Goal: Check status: Check status

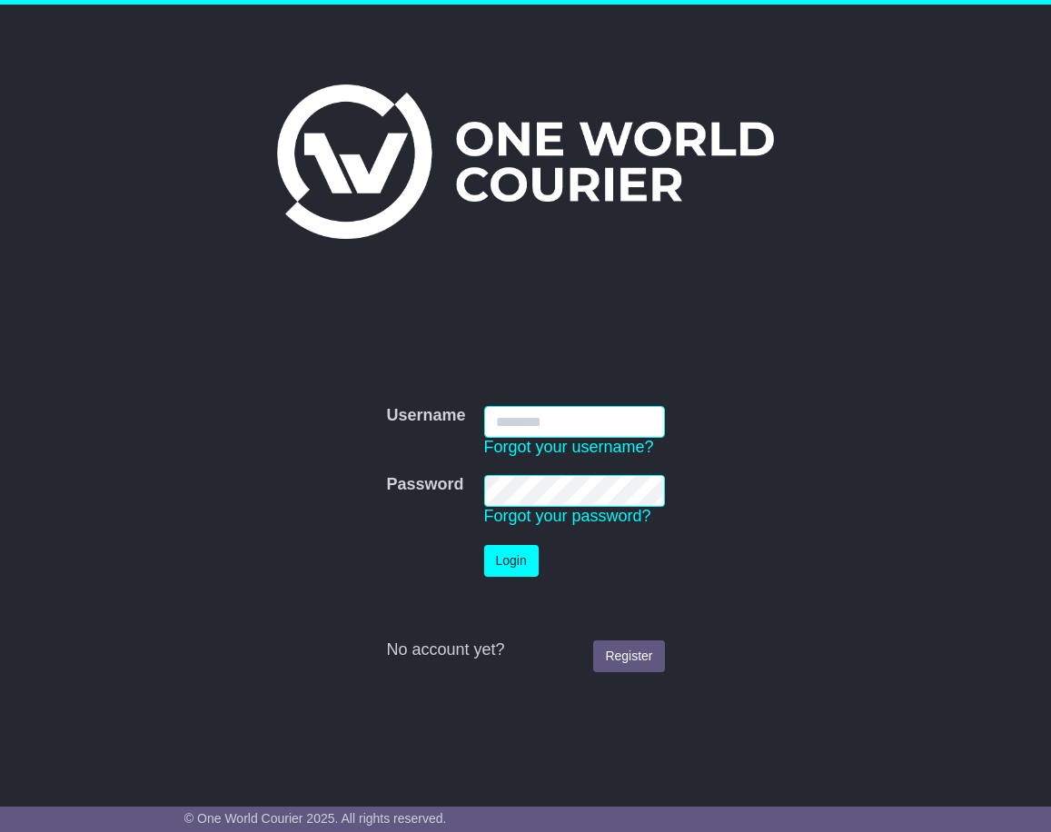
click at [574, 428] on input "Username" at bounding box center [574, 422] width 181 height 32
type input "**********"
click at [507, 552] on button "Login" at bounding box center [511, 561] width 54 height 32
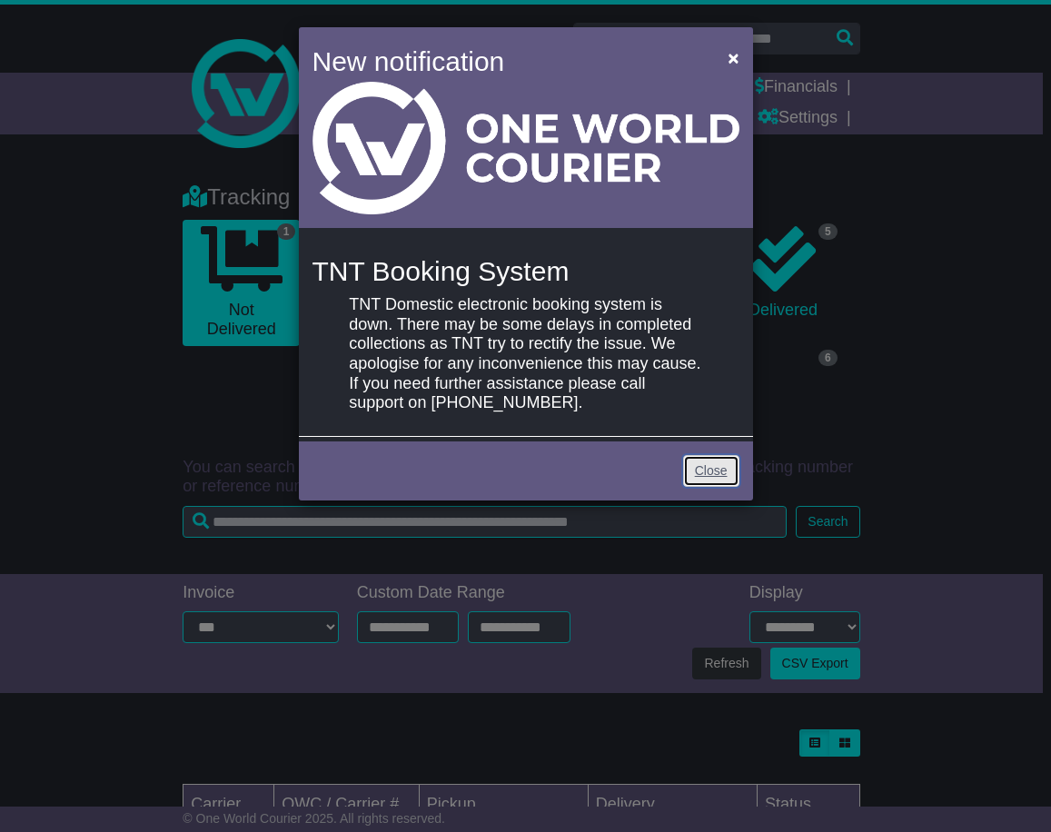
click at [714, 455] on link "Close" at bounding box center [711, 471] width 56 height 32
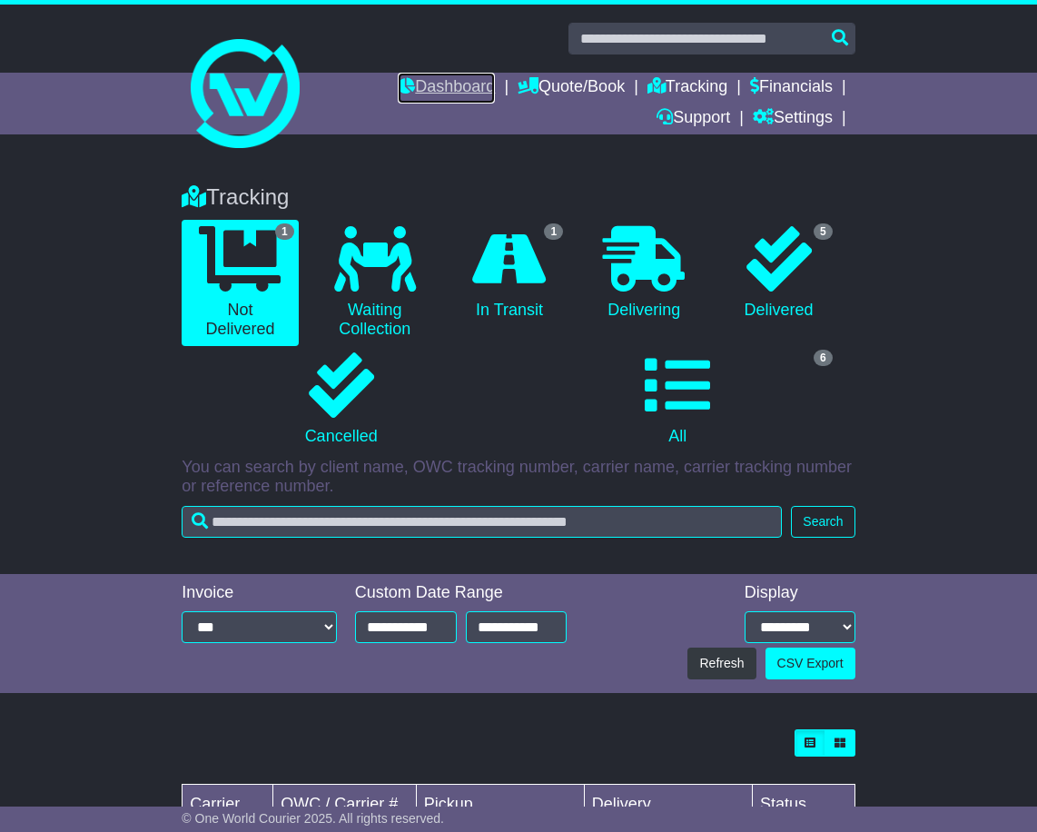
click at [421, 85] on link "Dashboard" at bounding box center [446, 88] width 97 height 31
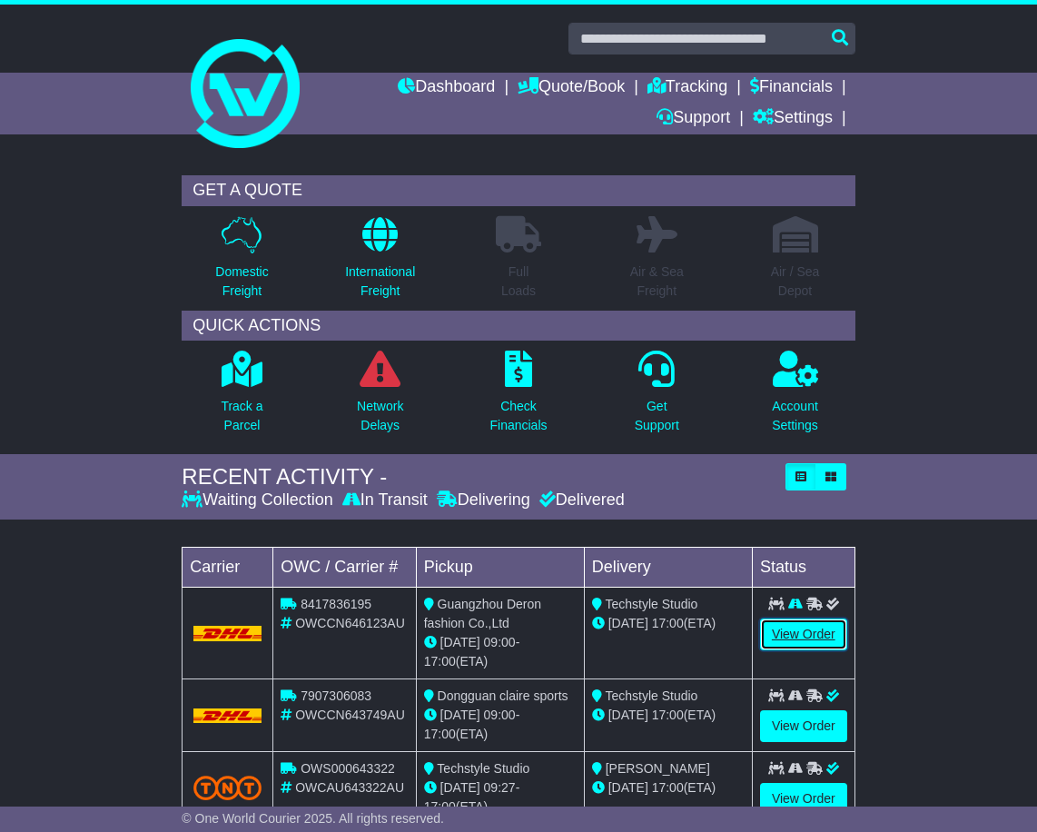
click at [807, 638] on link "View Order" at bounding box center [803, 635] width 87 height 32
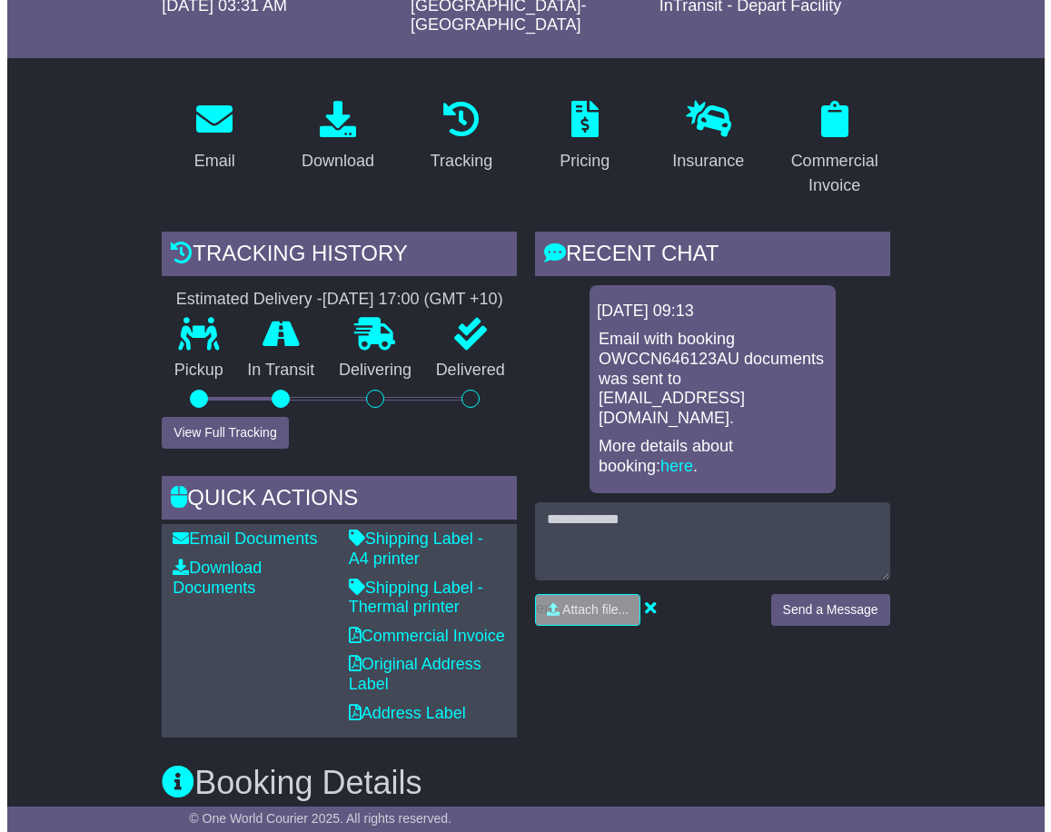
scroll to position [245, 0]
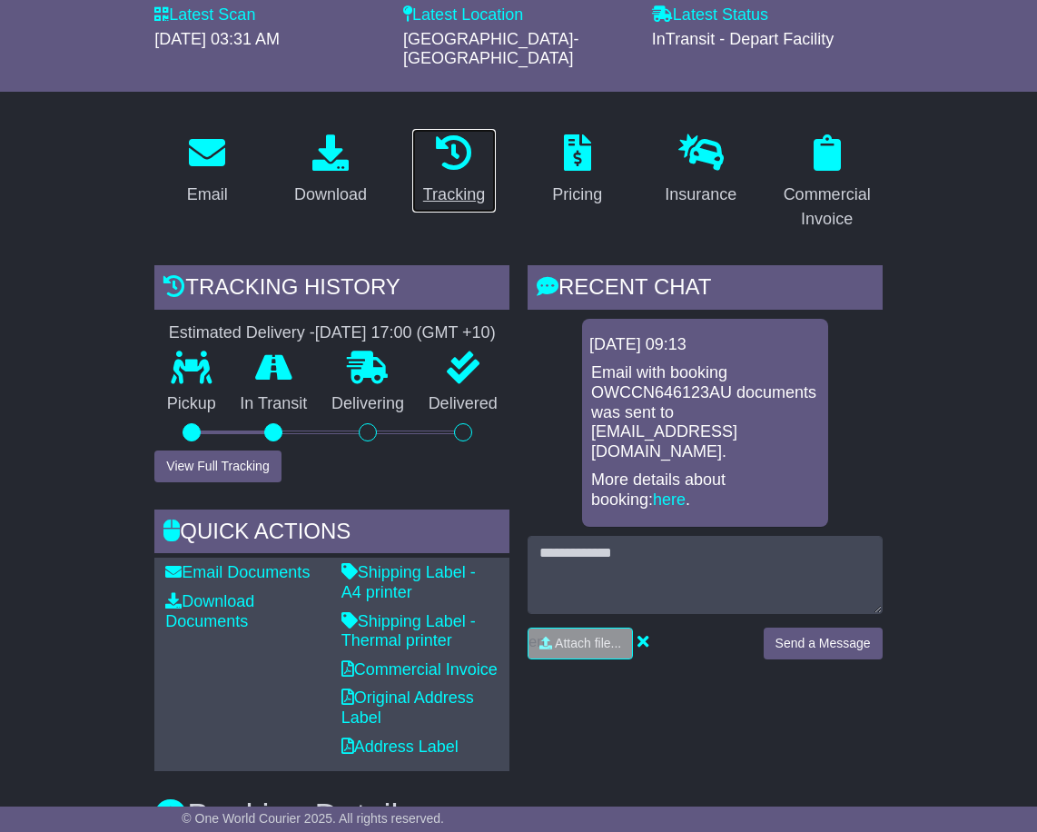
click at [468, 183] on div "Tracking" at bounding box center [454, 195] width 62 height 25
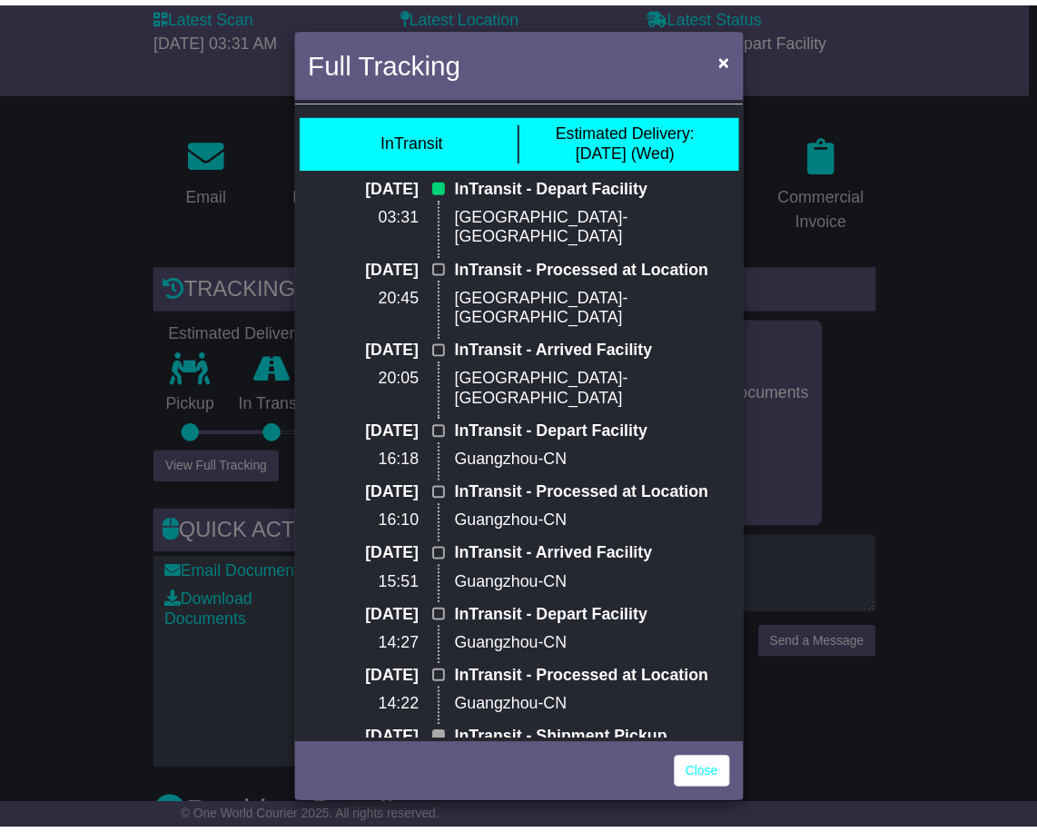
scroll to position [65, 0]
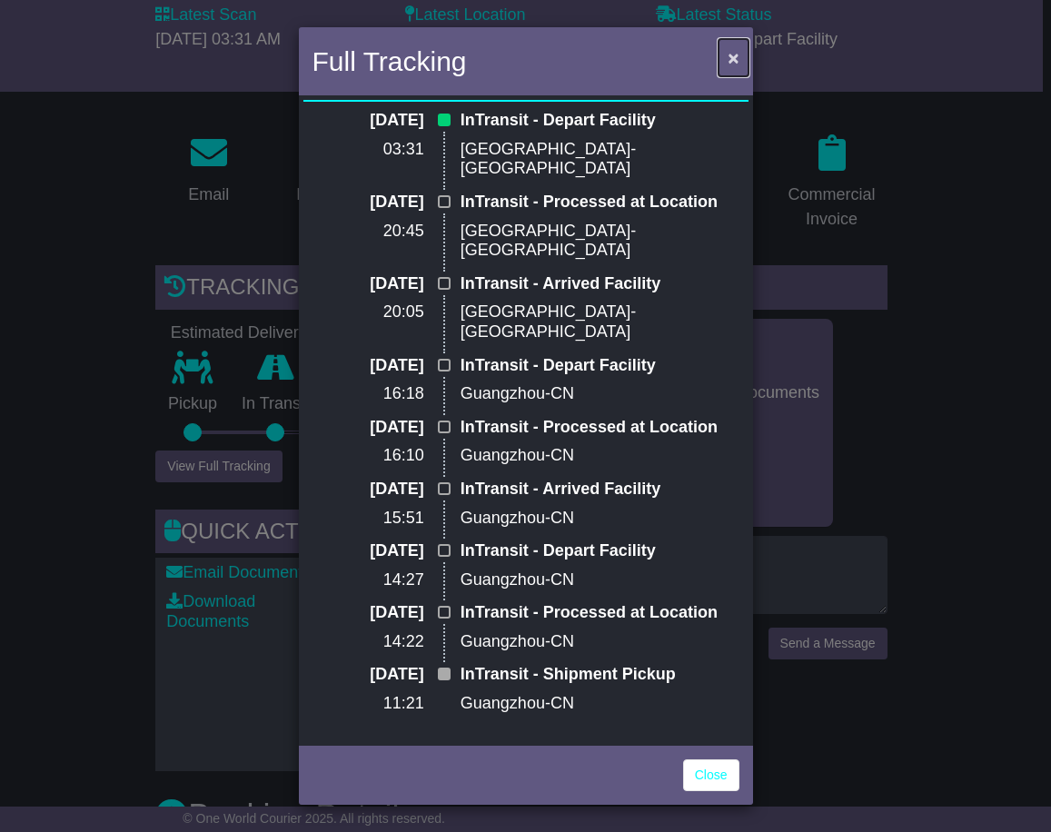
click at [736, 64] on span "×" at bounding box center [732, 57] width 11 height 21
